Goal: Complete application form

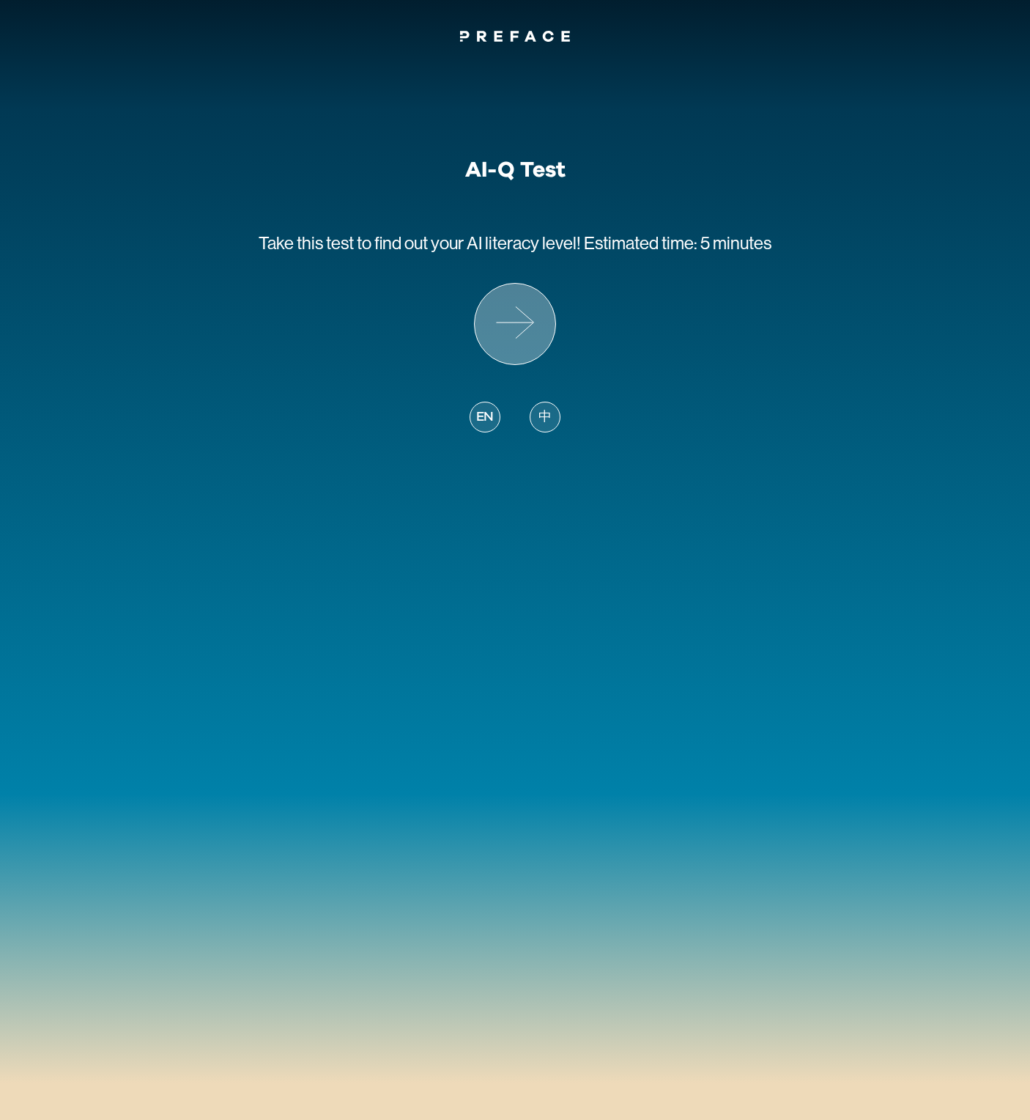
click at [540, 325] on icon at bounding box center [515, 324] width 81 height 81
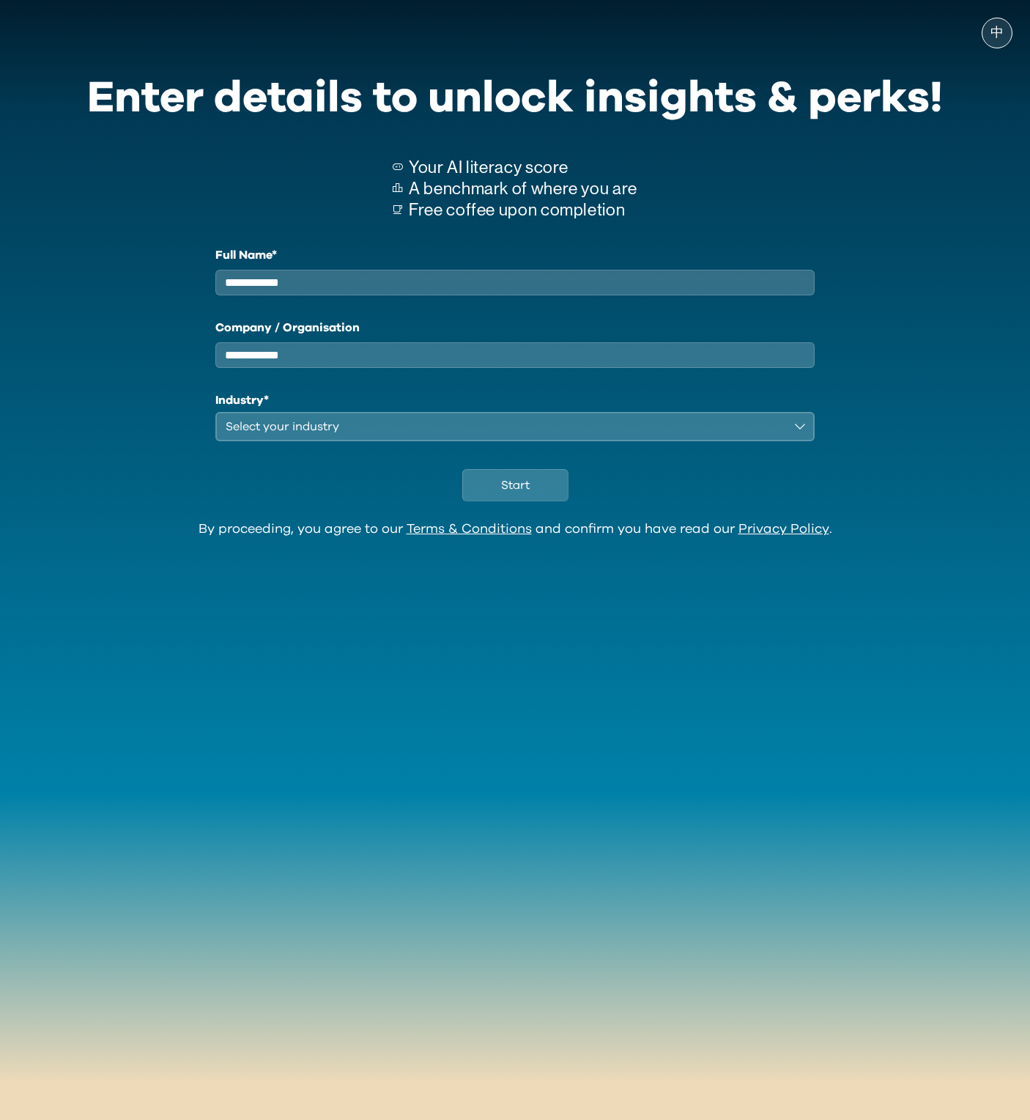
click at [692, 283] on input "Full Name*" at bounding box center [514, 283] width 599 height 26
type input "*******"
click at [653, 427] on button "Select your industry" at bounding box center [514, 426] width 599 height 29
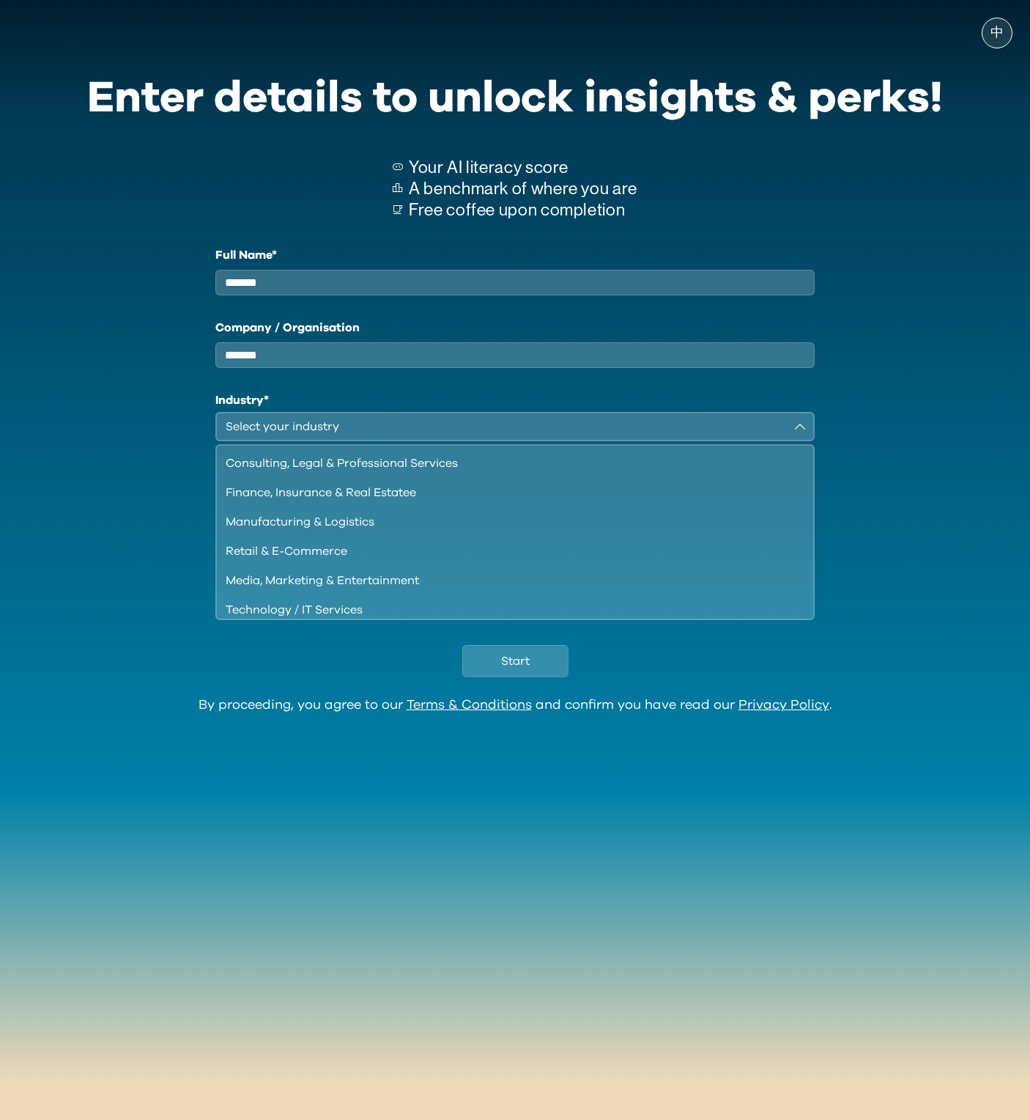
click at [574, 472] on div "Consulting, Legal & Professional Services" at bounding box center [506, 463] width 561 height 18
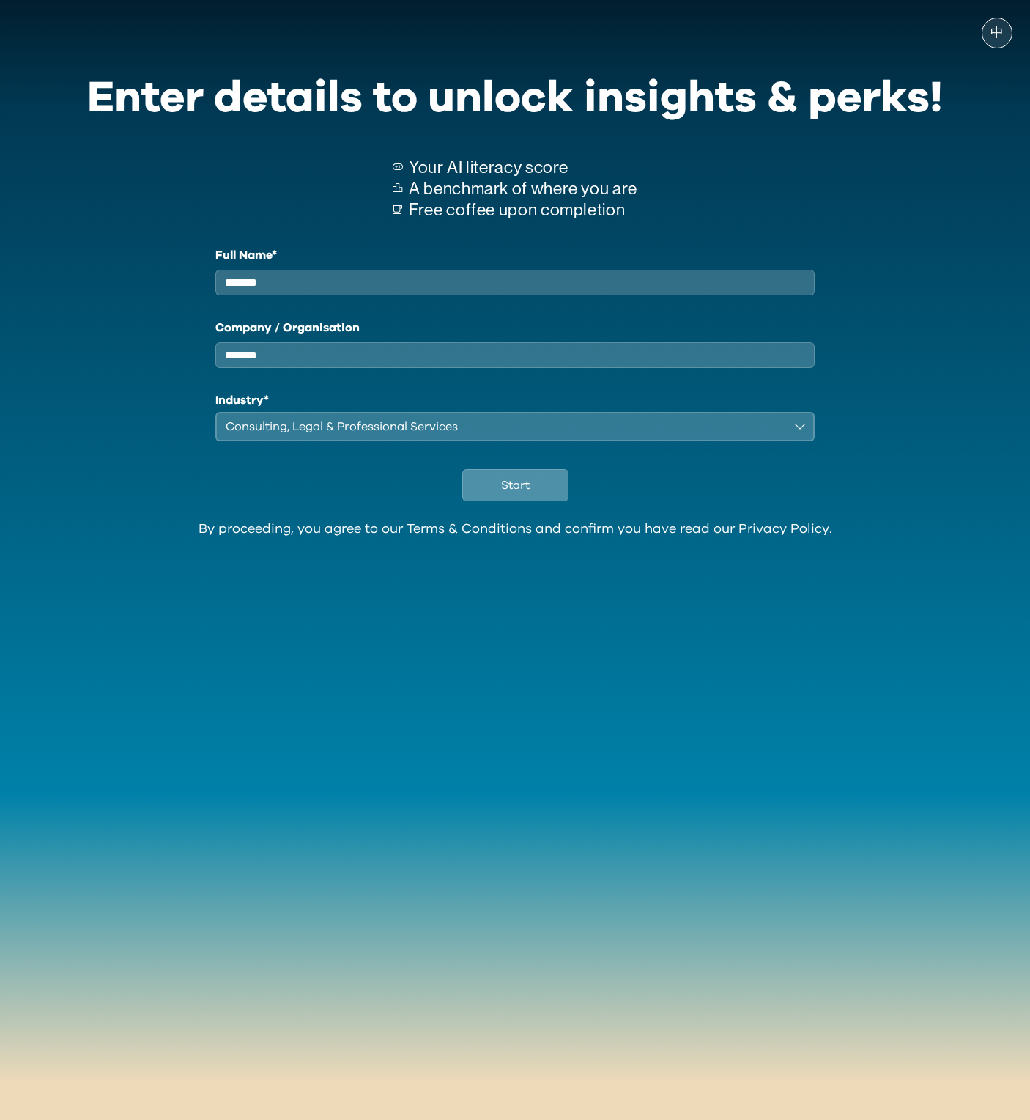
click at [524, 494] on span "Start" at bounding box center [515, 485] width 29 height 18
